Goal: Task Accomplishment & Management: Complete application form

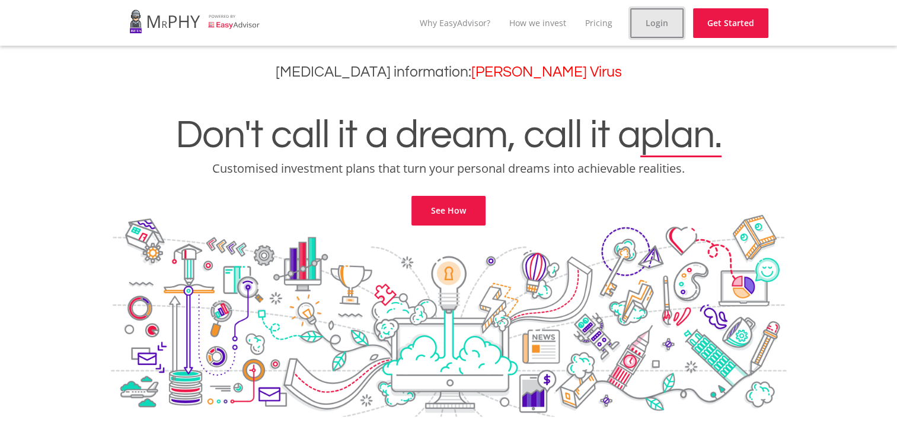
click at [659, 22] on link "Login" at bounding box center [656, 23] width 53 height 30
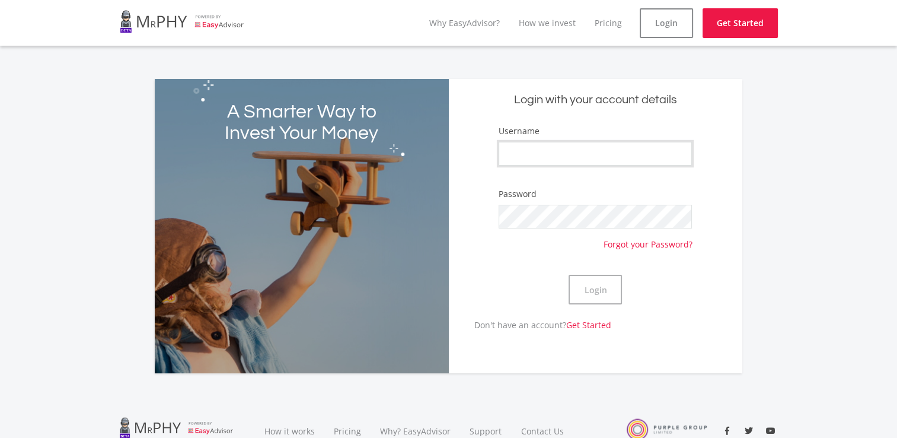
click at [557, 144] on input "Username" at bounding box center [595, 154] width 193 height 24
type input "SthembileSSD"
click at [569, 275] on button "Login" at bounding box center [595, 290] width 53 height 30
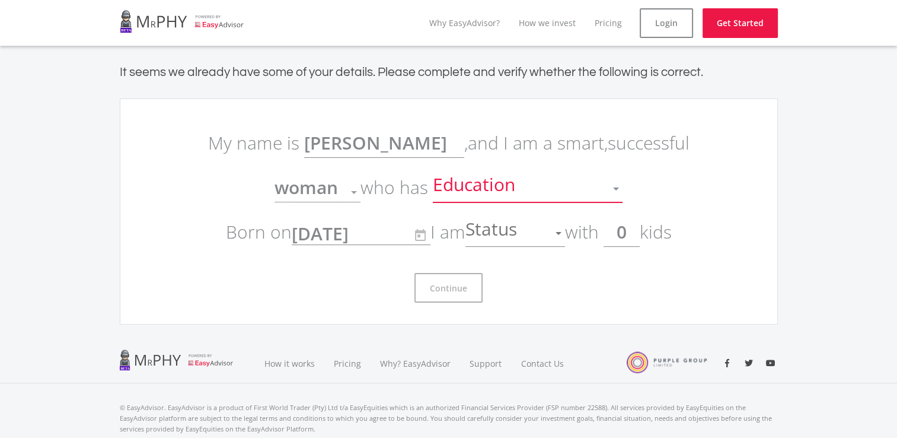
click at [617, 185] on div at bounding box center [616, 188] width 23 height 23
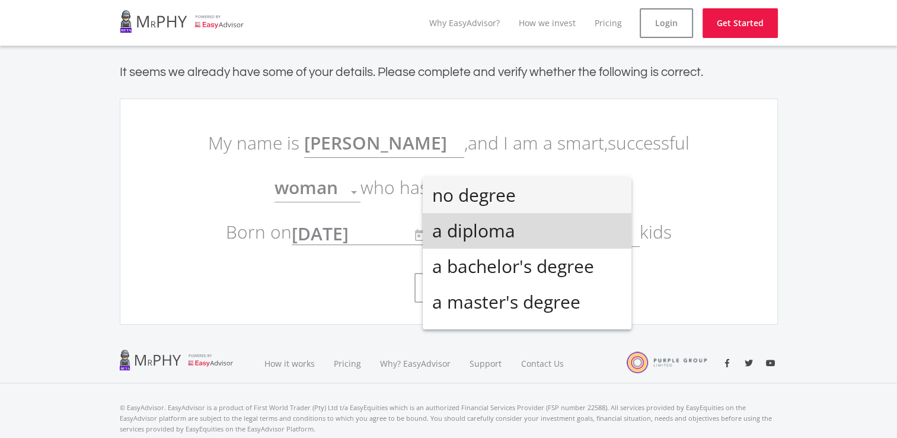
click at [597, 229] on span "a diploma" at bounding box center [527, 231] width 190 height 36
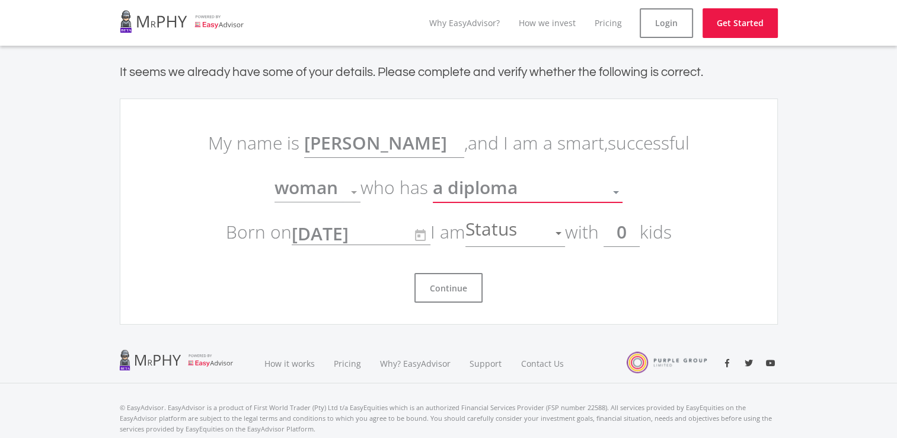
click at [562, 232] on div at bounding box center [559, 233] width 6 height 3
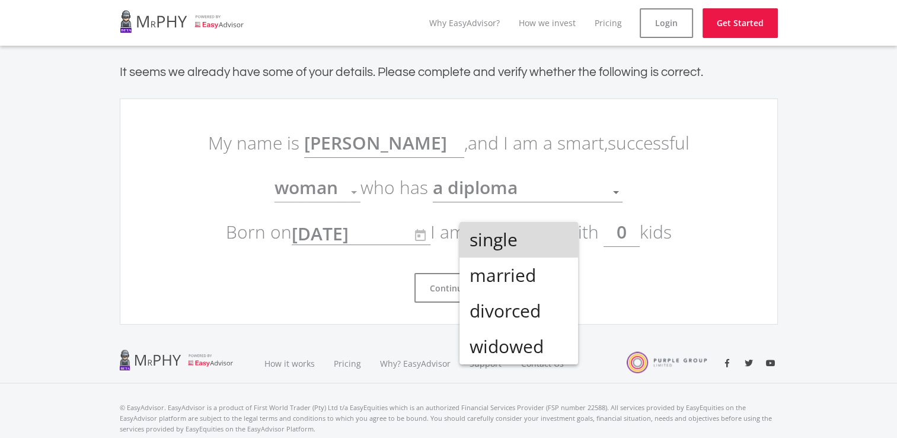
click at [527, 245] on span "single" at bounding box center [519, 240] width 100 height 36
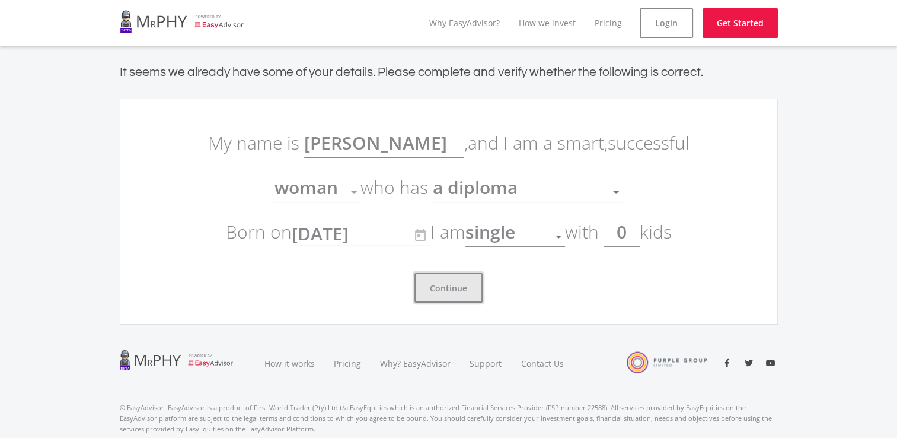
click at [445, 295] on button "Continue" at bounding box center [448, 288] width 68 height 30
click at [455, 291] on button "Continue" at bounding box center [448, 288] width 68 height 30
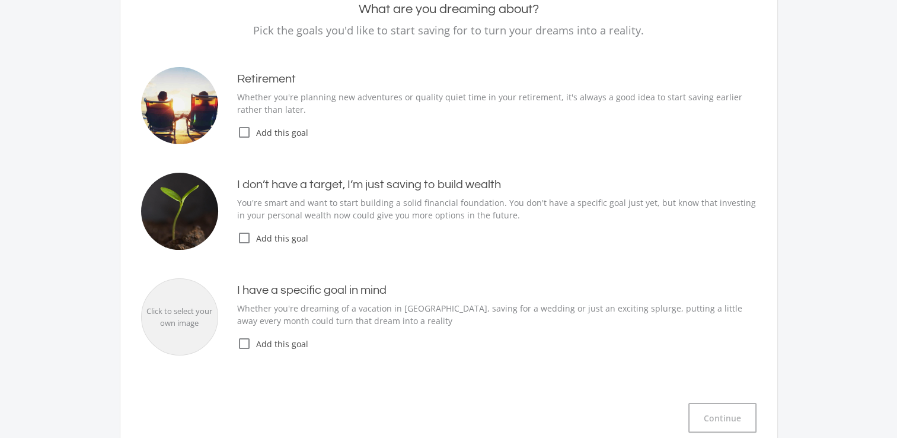
scroll to position [142, 0]
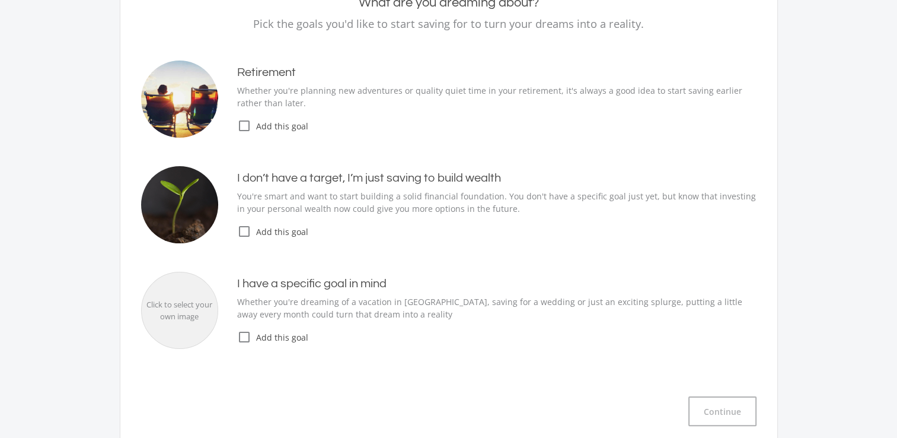
click at [245, 231] on icon "check_box_outline_blank" at bounding box center [244, 231] width 14 height 14
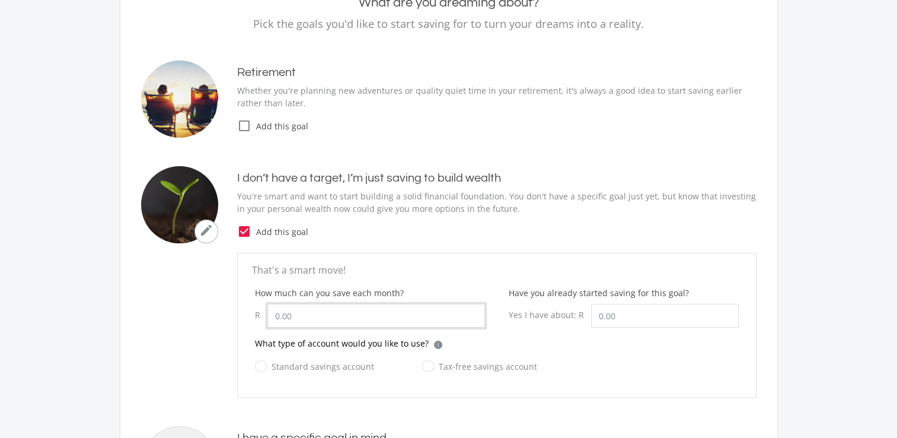
click at [358, 310] on input "How much can you save each month?" at bounding box center [376, 316] width 218 height 24
type input "1,000.00"
click at [632, 313] on input "Have you already started saving for this goal?" at bounding box center [665, 316] width 148 height 24
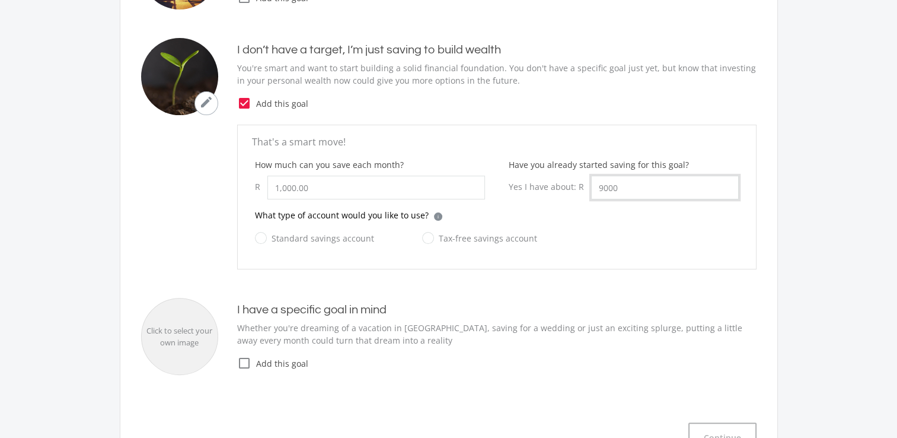
scroll to position [275, 0]
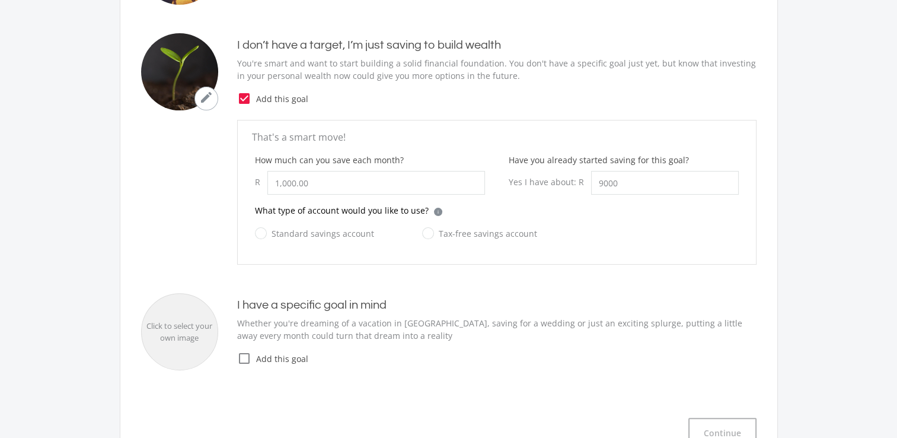
type input "9,000.00"
click at [426, 235] on label "Tax-free savings account" at bounding box center [479, 233] width 115 height 15
click at [426, 235] on input "Tax-free savings account" at bounding box center [467, 240] width 115 height 24
radio input "true"
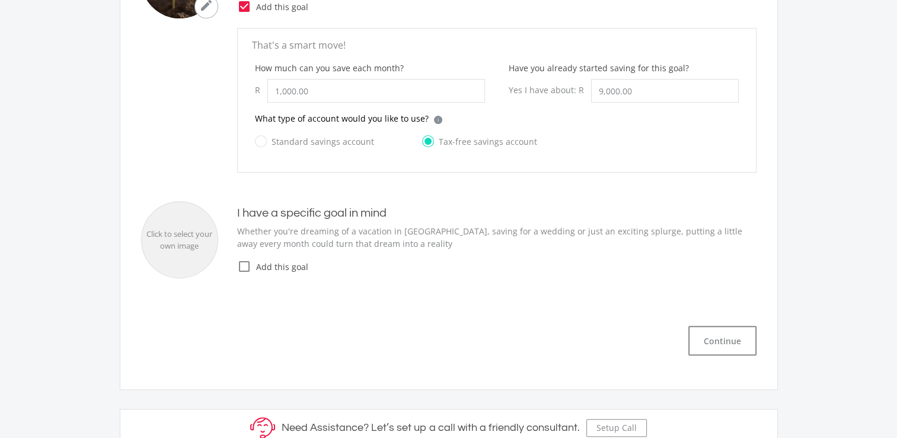
scroll to position [370, 0]
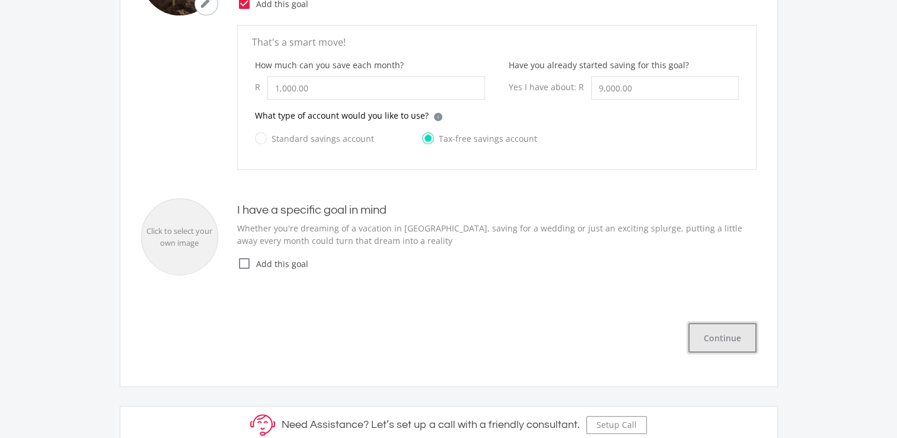
click at [720, 340] on button "Continue" at bounding box center [722, 338] width 68 height 30
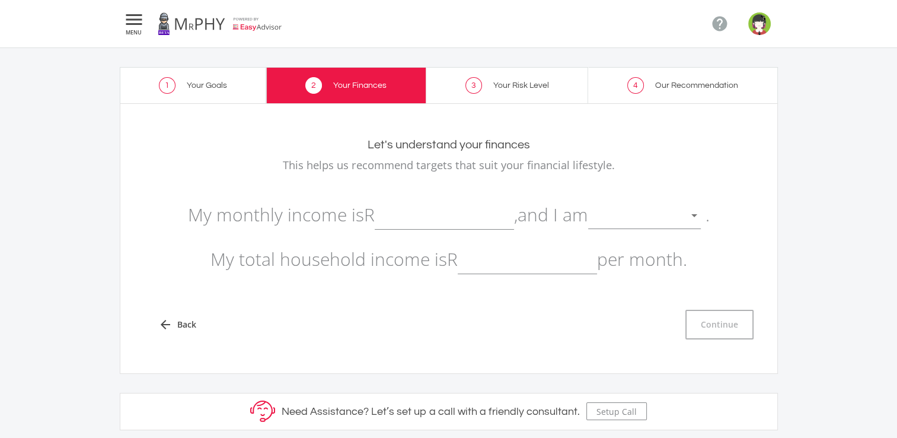
click at [447, 228] on input "text" at bounding box center [444, 215] width 139 height 30
type input "15,000.00"
click at [701, 211] on div at bounding box center [694, 216] width 23 height 23
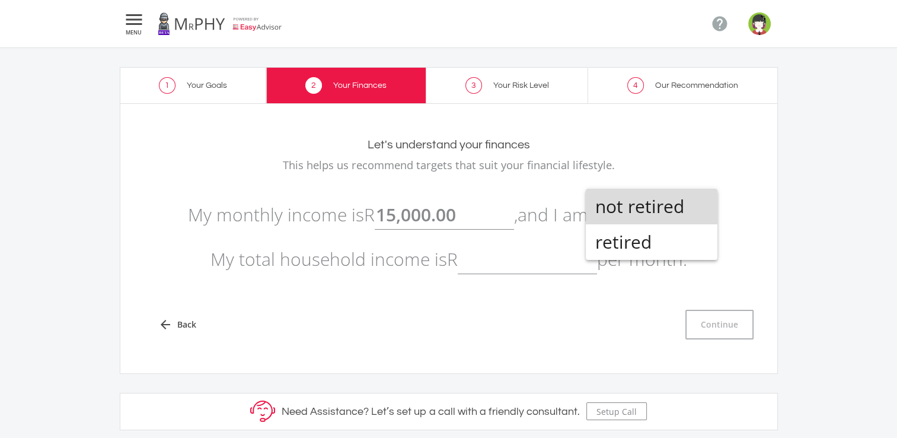
click at [659, 207] on span "not retired" at bounding box center [651, 207] width 113 height 36
click at [529, 261] on input "text" at bounding box center [527, 259] width 139 height 30
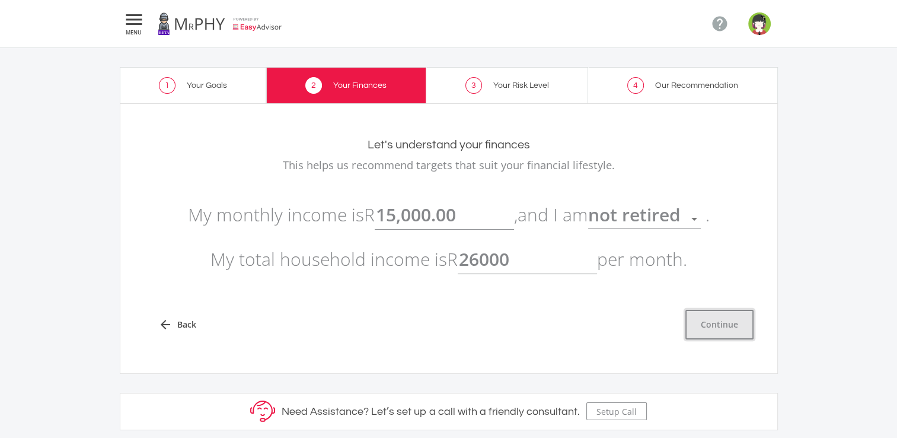
type input "26,000.00"
click at [719, 330] on button "Continue" at bounding box center [719, 325] width 68 height 30
type input "15000"
type input "26000"
type input "15,000.00"
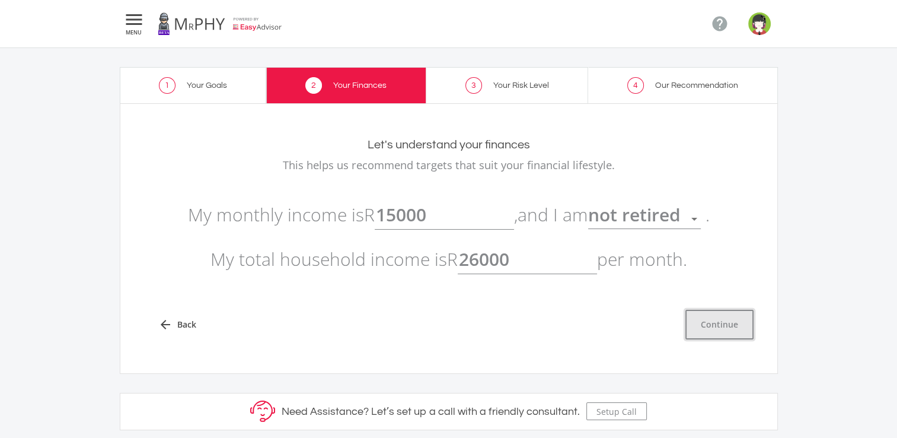
type input "26,000.00"
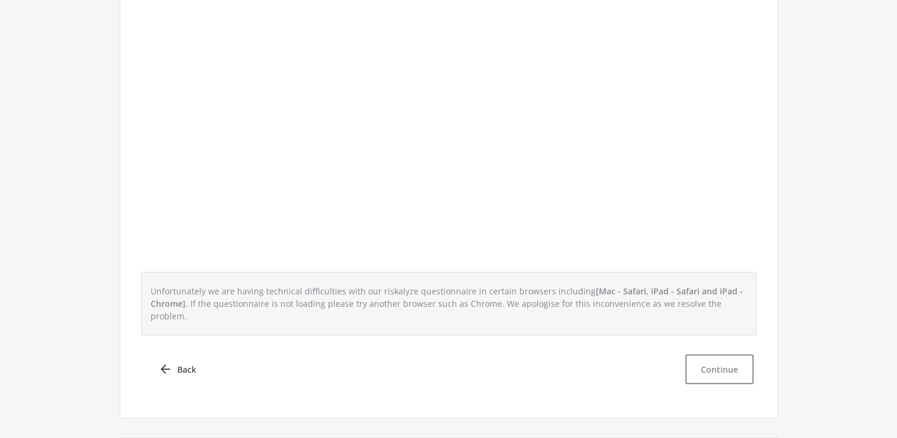
scroll to position [422, 0]
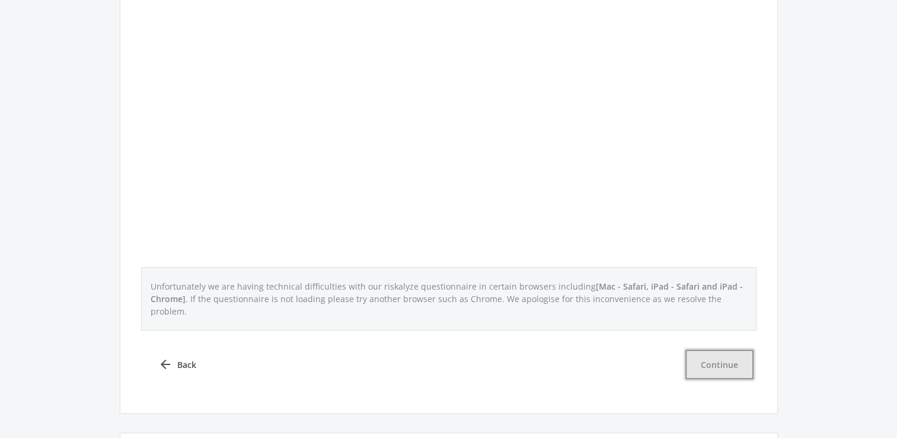
click at [729, 358] on button "Continue" at bounding box center [719, 364] width 68 height 30
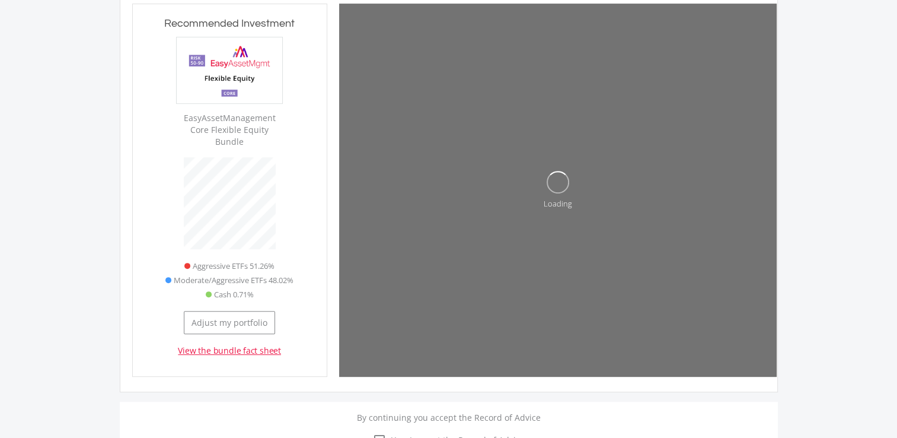
scroll to position [359, 194]
type input "9000"
type input "1000"
type input "9,000.00"
type input "1,000.00"
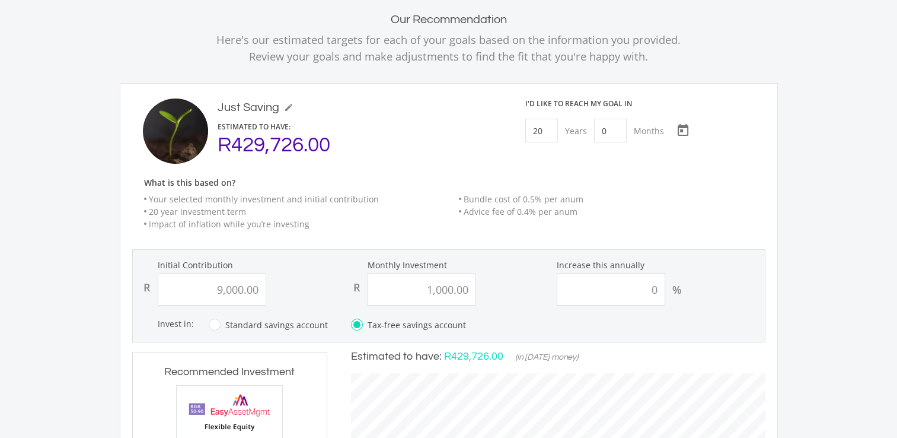
scroll to position [81, 0]
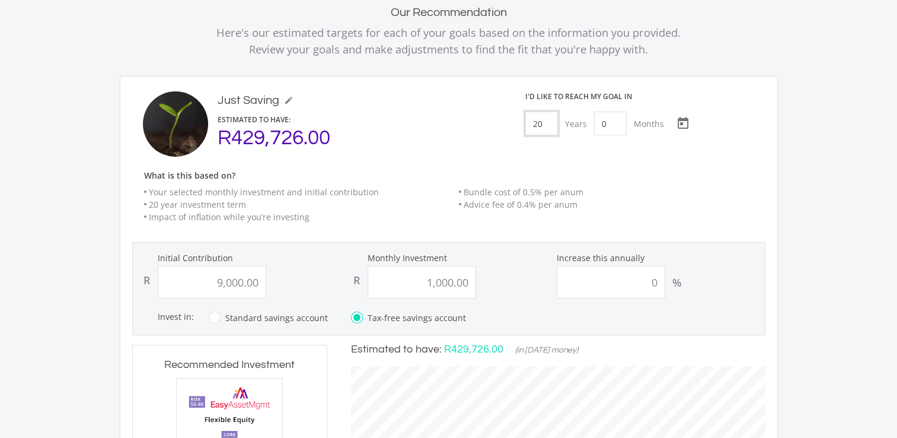
click at [555, 123] on input "20" at bounding box center [541, 123] width 33 height 24
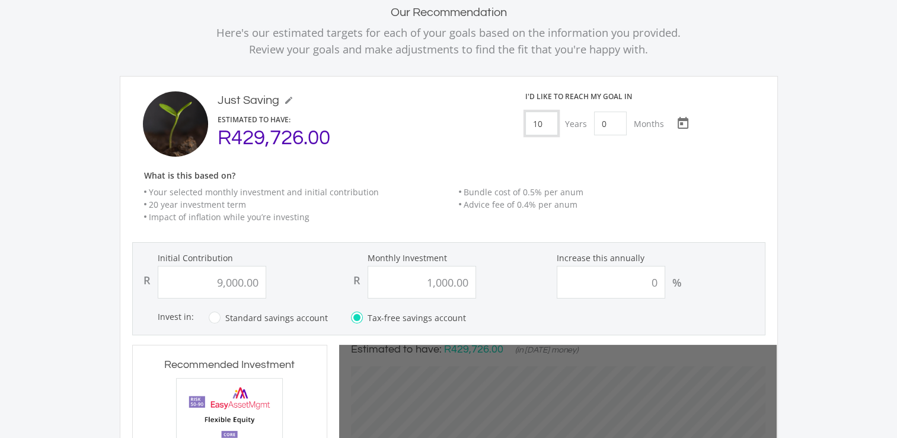
type input "10"
click at [578, 163] on ee-just-save-goal-header "Just Saving mode_edit Just Saving ESTIMATED TO HAVE: R429,726.00 I'd like to re…" at bounding box center [448, 161] width 633 height 141
type input "9000"
type input "1000"
type input "9,000.00"
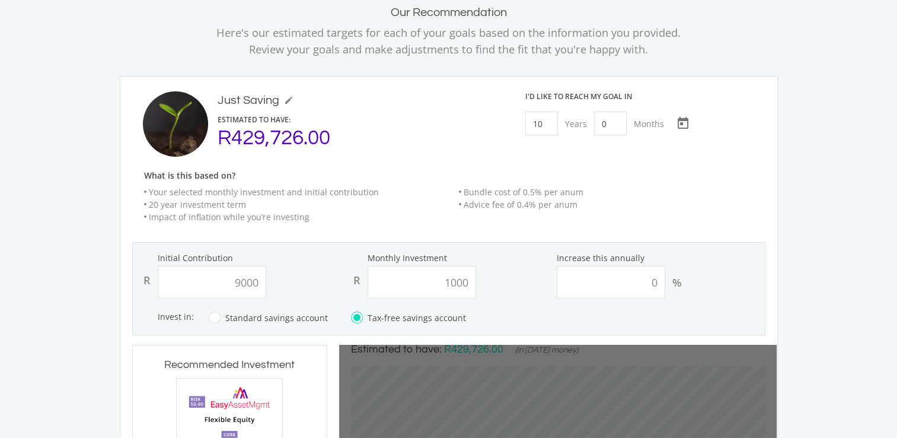
type input "1,000.00"
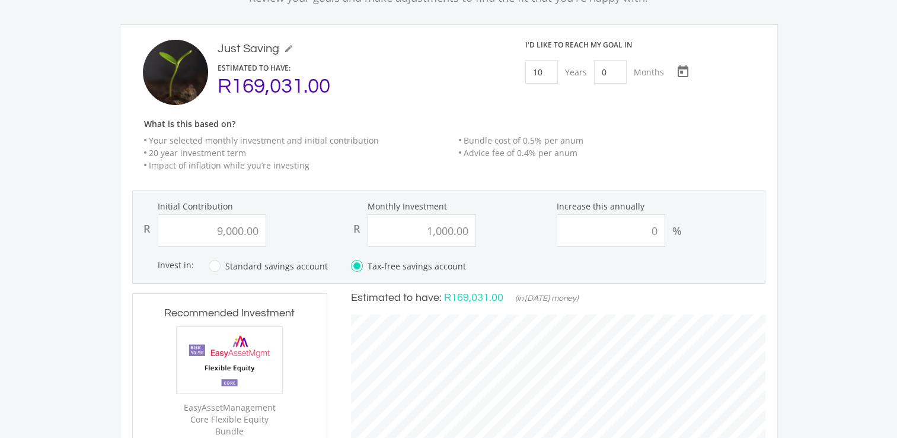
scroll to position [198, 0]
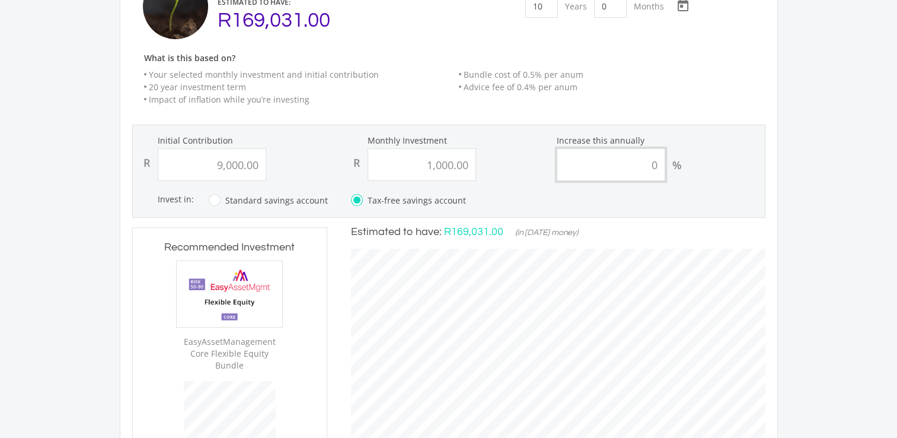
click at [643, 167] on input "0" at bounding box center [611, 164] width 109 height 33
type input "20"
click at [676, 179] on div "%" at bounding box center [677, 164] width 24 height 33
type input "9000"
type input "1000"
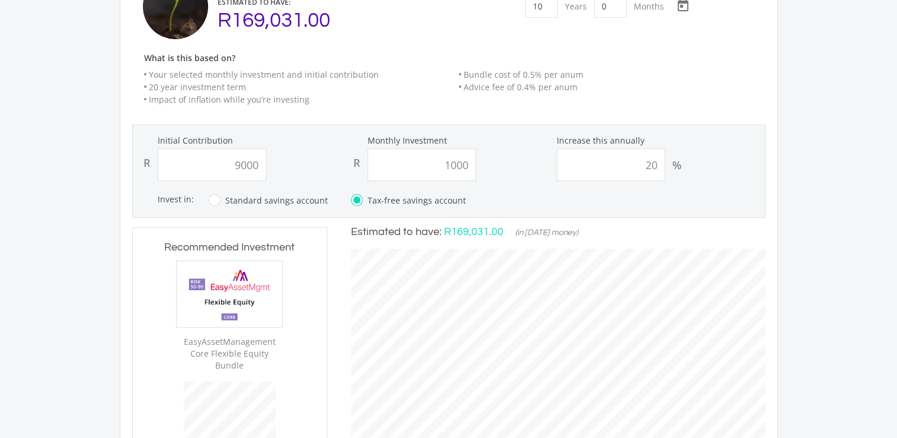
type input "9,000.00"
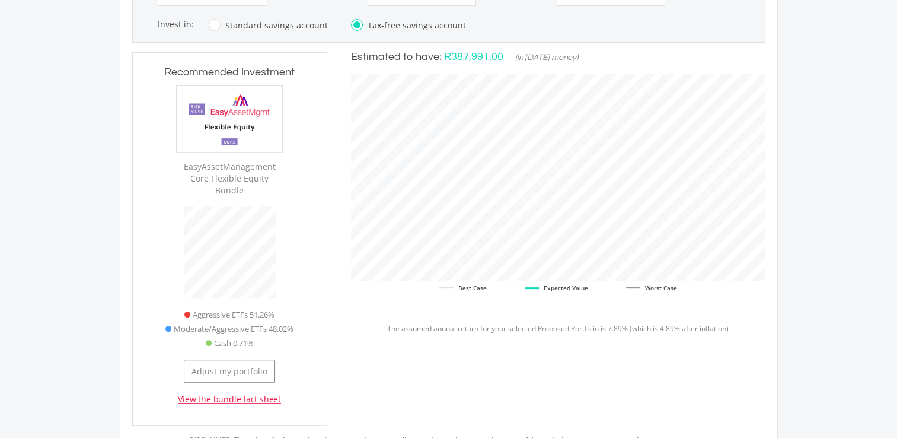
scroll to position [372, 0]
click at [254, 394] on link "View the bundle fact sheet" at bounding box center [229, 400] width 103 height 12
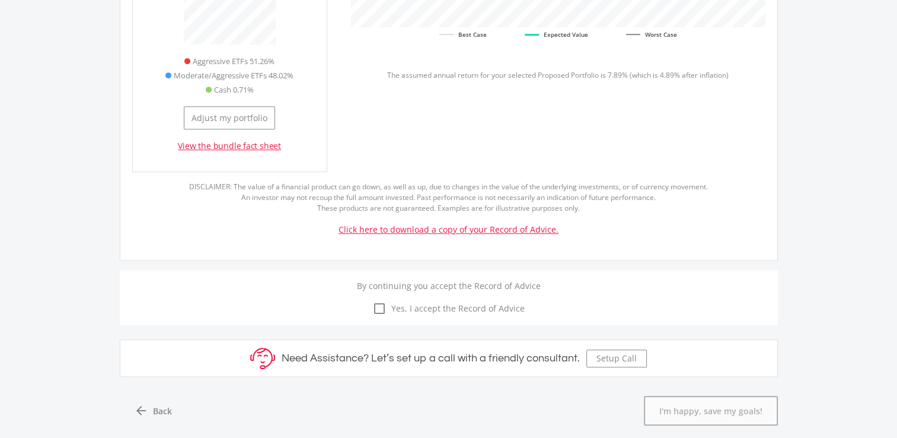
scroll to position [624, 0]
click at [512, 225] on link "Click here to download a copy of your Record of Advice." at bounding box center [449, 230] width 220 height 11
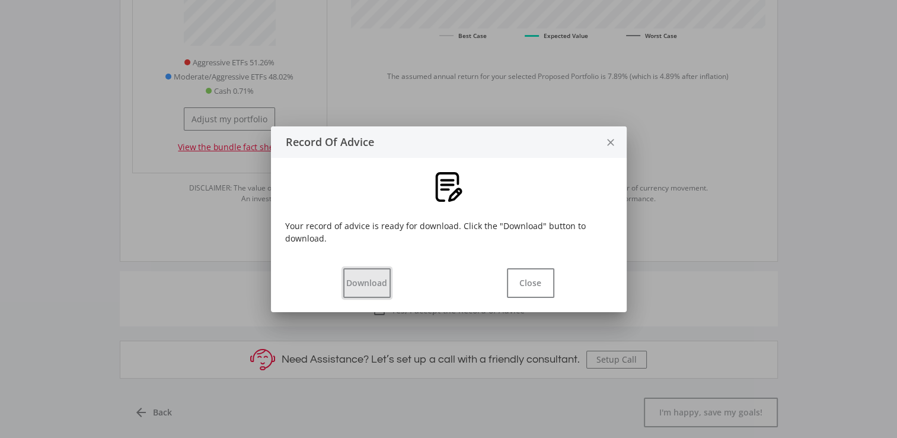
click at [349, 283] on button "Download" at bounding box center [366, 283] width 47 height 30
click at [514, 281] on button "Close" at bounding box center [530, 283] width 47 height 30
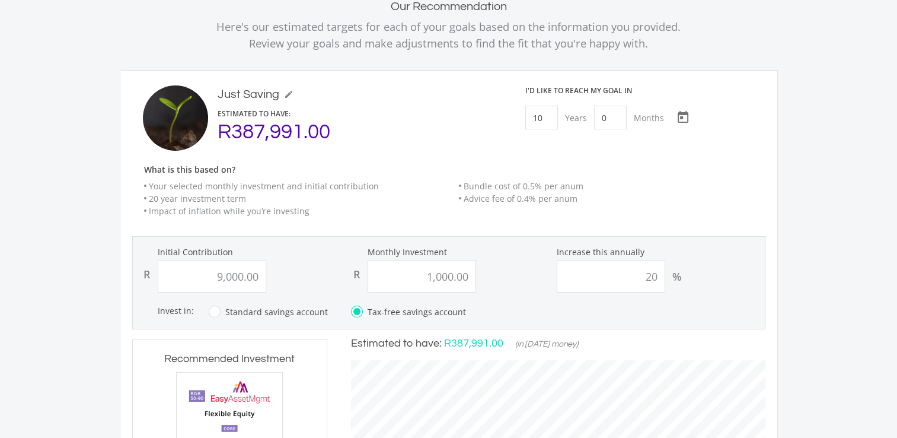
scroll to position [76, 0]
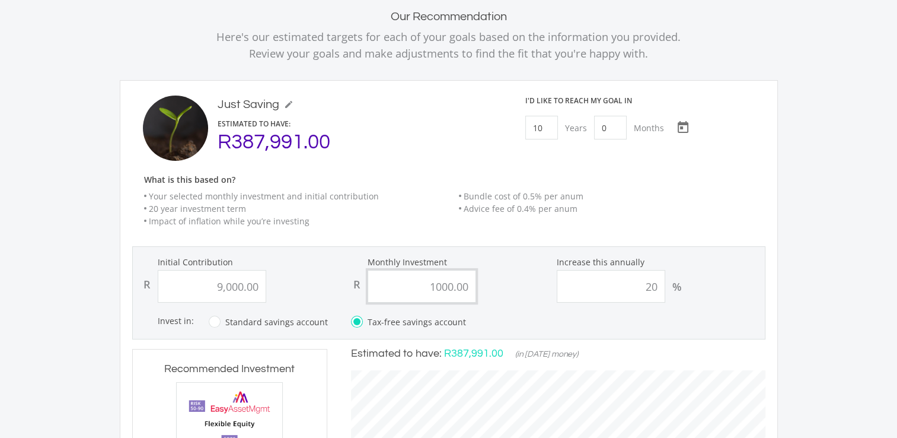
drag, startPoint x: 410, startPoint y: 282, endPoint x: 579, endPoint y: 264, distance: 169.3
click at [579, 264] on div "Initial Contribution R 9,000.00 Monthly Investment R 1000.00 Increase this annu…" at bounding box center [448, 279] width 631 height 46
type input "2"
type input "3,000.00"
click at [685, 224] on ul "Your selected monthly investment and initial contribution 20 year investment te…" at bounding box center [454, 208] width 645 height 37
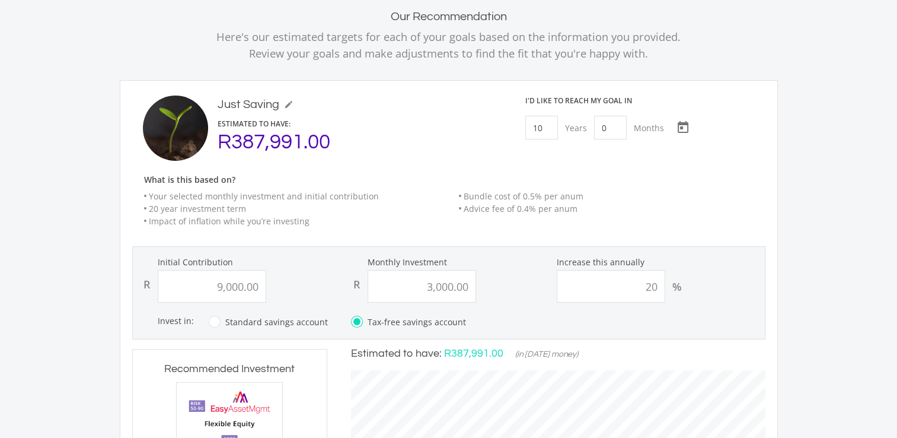
type input "9000"
type input "3000"
type input "9,000.00"
type input "3,000.00"
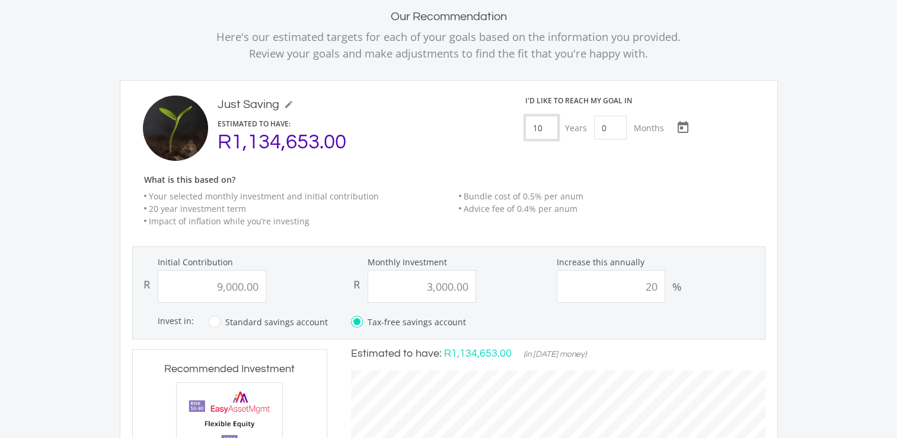
drag, startPoint x: 546, startPoint y: 127, endPoint x: 517, endPoint y: 127, distance: 28.5
click at [517, 127] on div "I'd like to reach my goal [DATE] [DATE] Choose a date" at bounding box center [644, 127] width 260 height 65
type input "5"
click at [608, 178] on h6 "What is this based on?" at bounding box center [454, 180] width 645 height 10
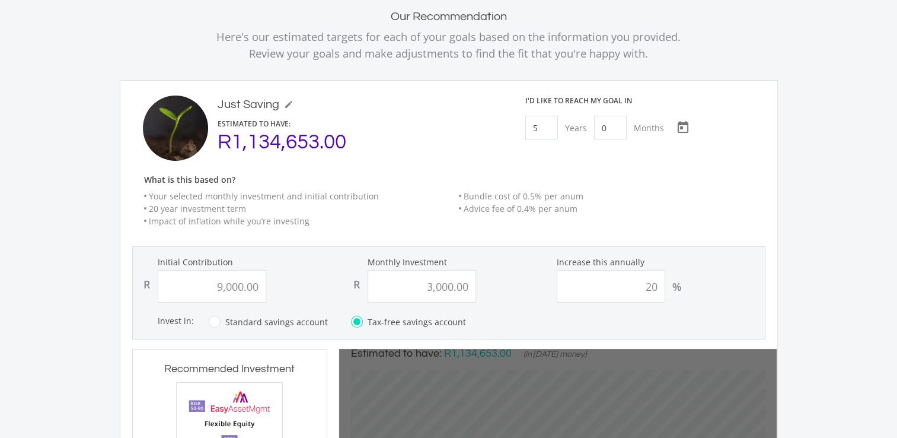
type input "9000"
type input "3000"
type input "9,000.00"
type input "3,000.00"
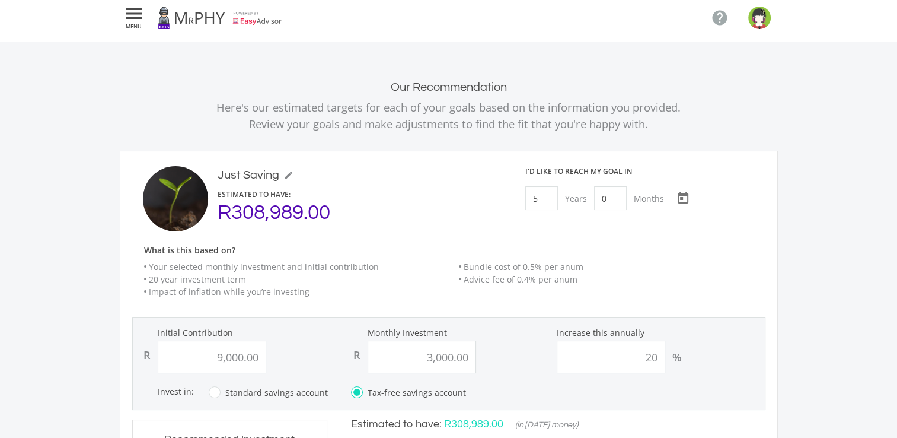
scroll to position [0, 0]
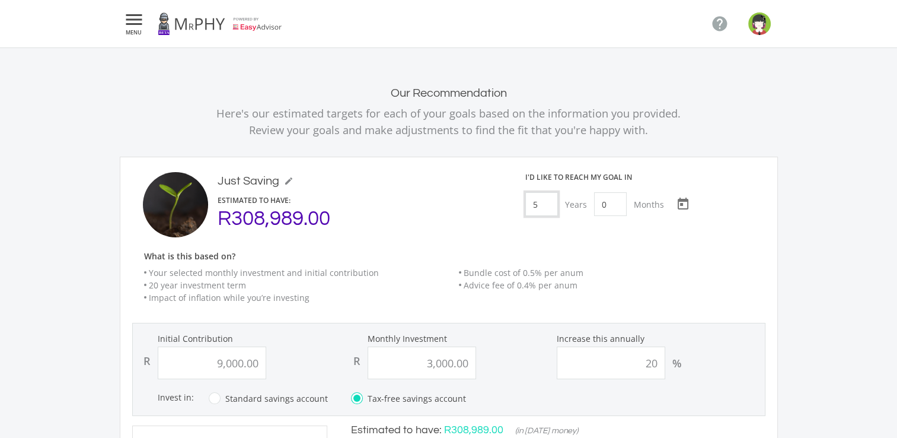
drag, startPoint x: 541, startPoint y: 205, endPoint x: 502, endPoint y: 200, distance: 38.8
click at [502, 200] on div "Just Saving mode_edit Just Saving ESTIMATED TO HAVE: R308,989.00 I'd like to re…" at bounding box center [448, 204] width 651 height 65
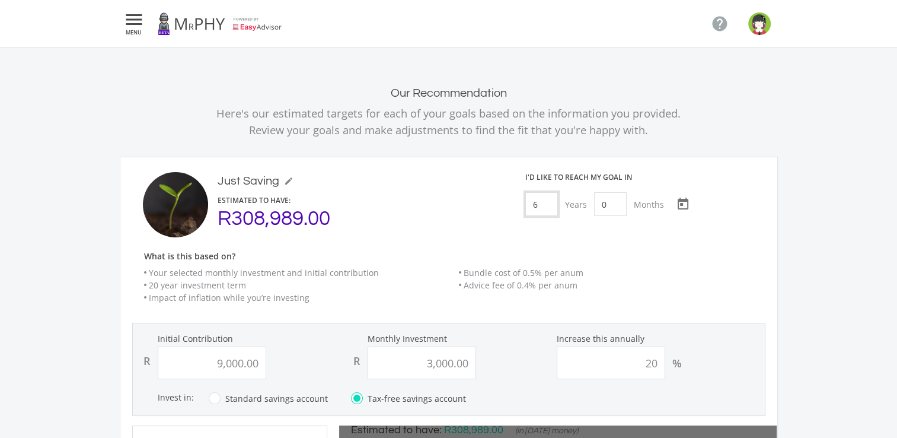
type input "6"
click at [502, 200] on div "Just Saving mode_edit Just Saving ESTIMATED TO HAVE: R308,989.00" at bounding box center [318, 204] width 391 height 65
type input "9000"
type input "3000"
type input "9,000.00"
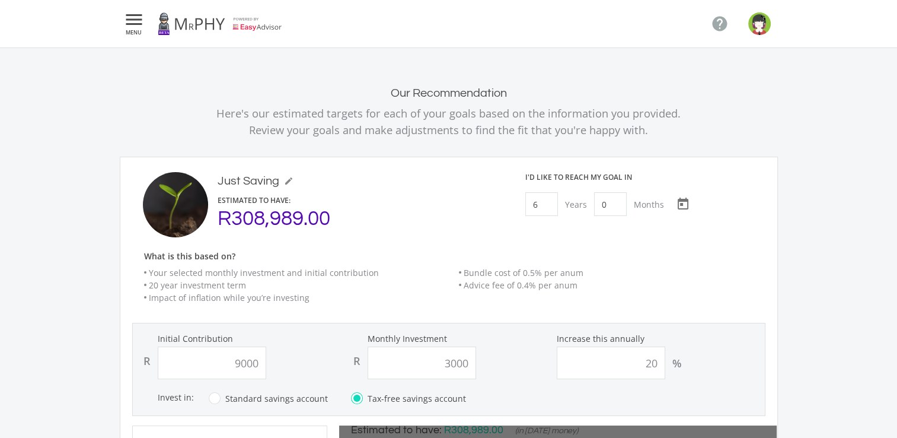
type input "3,000.00"
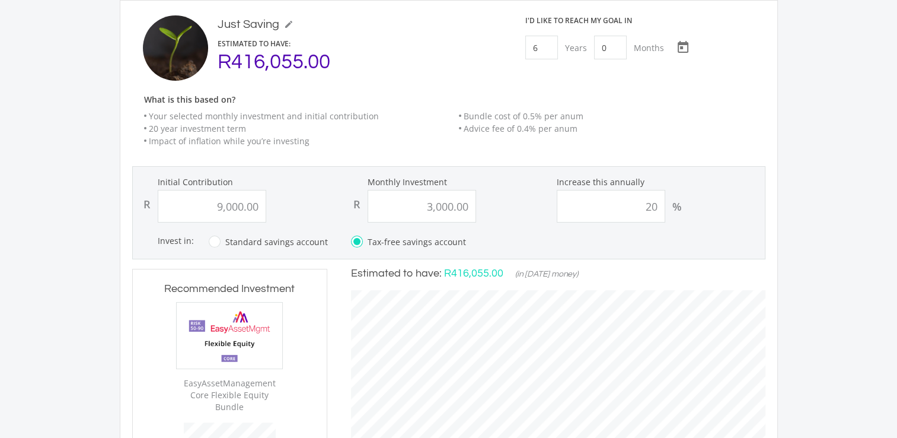
scroll to position [154, 0]
